Goal: Check status: Check status

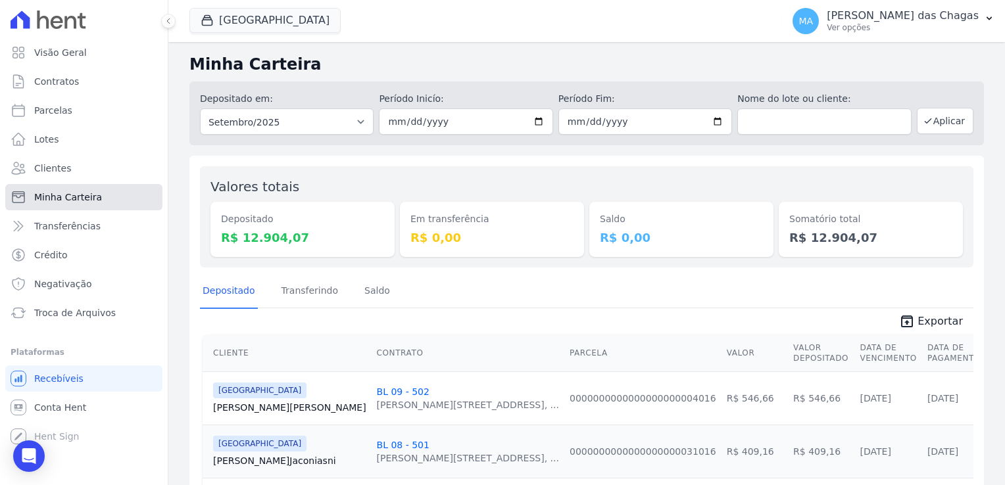
click at [61, 186] on link "Minha Carteira" at bounding box center [83, 197] width 157 height 26
click at [73, 226] on span "Transferências" at bounding box center [67, 226] width 66 height 13
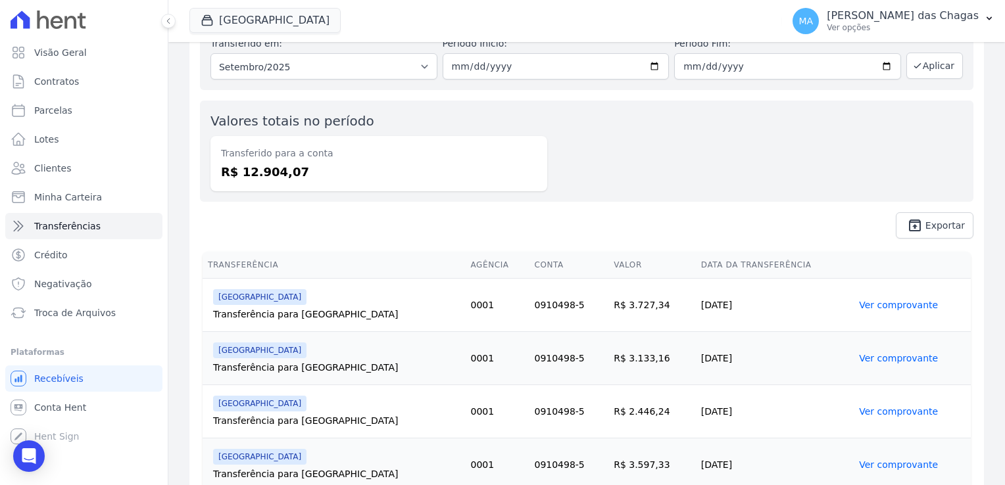
scroll to position [114, 0]
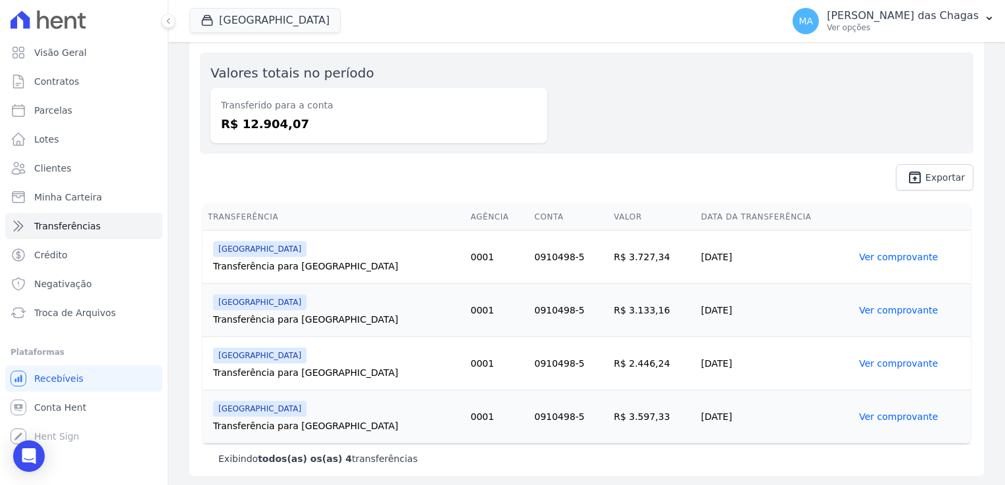
click at [335, 324] on div "Transferência para [GEOGRAPHIC_DATA]" at bounding box center [336, 319] width 247 height 13
drag, startPoint x: 335, startPoint y: 324, endPoint x: 215, endPoint y: 312, distance: 120.8
click at [215, 313] on div "Transferência para [GEOGRAPHIC_DATA]" at bounding box center [336, 319] width 247 height 13
drag, startPoint x: 215, startPoint y: 312, endPoint x: 288, endPoint y: 299, distance: 74.3
click at [288, 299] on div "[GEOGRAPHIC_DATA]" at bounding box center [336, 303] width 247 height 16
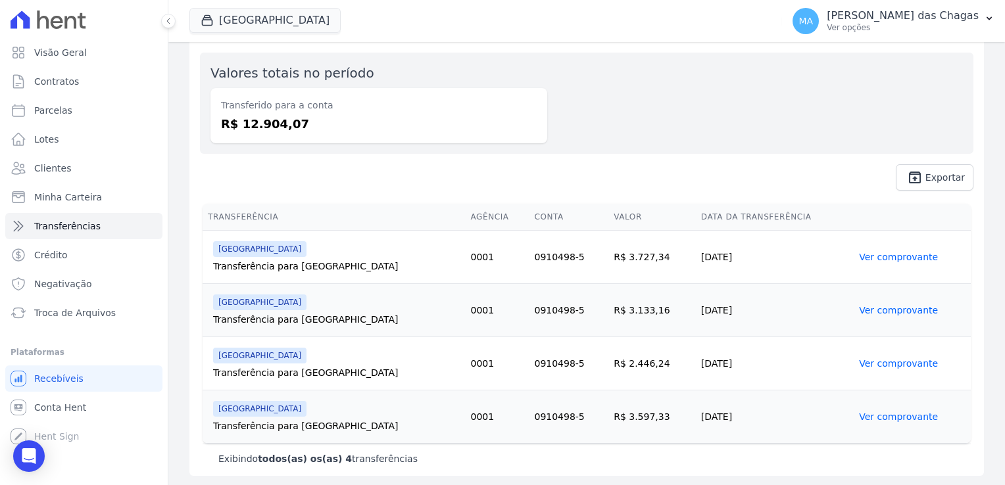
click at [700, 284] on td "[DATE]" at bounding box center [775, 310] width 158 height 53
click at [697, 260] on td "[DATE]" at bounding box center [775, 257] width 158 height 53
drag, startPoint x: 697, startPoint y: 260, endPoint x: 678, endPoint y: 261, distance: 19.1
click at [696, 261] on td "[DATE]" at bounding box center [775, 257] width 158 height 53
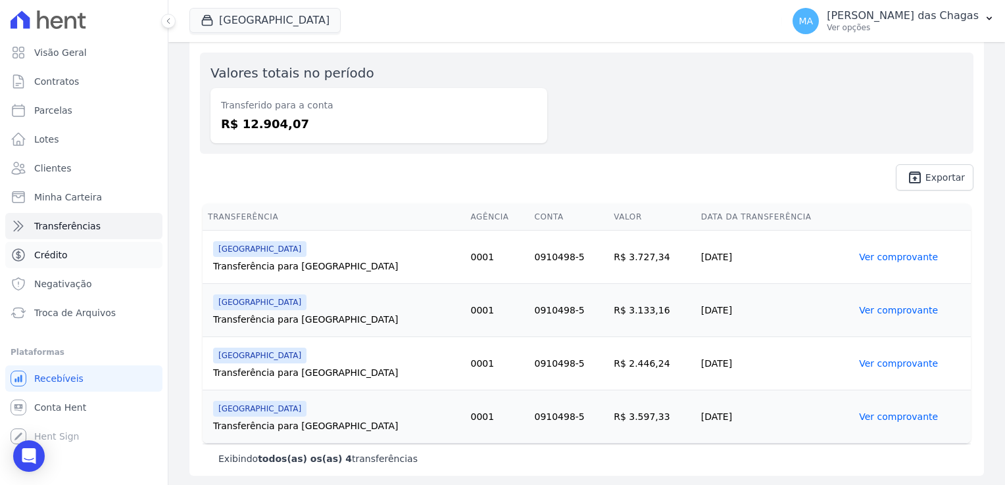
click at [65, 251] on link "Crédito" at bounding box center [83, 255] width 157 height 26
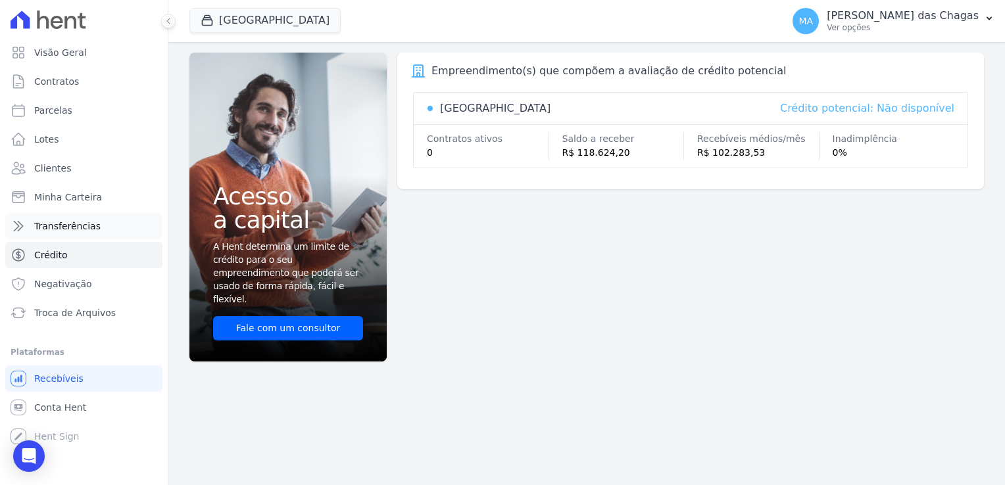
click at [50, 228] on span "Transferências" at bounding box center [67, 226] width 66 height 13
